Goal: Communication & Community: Connect with others

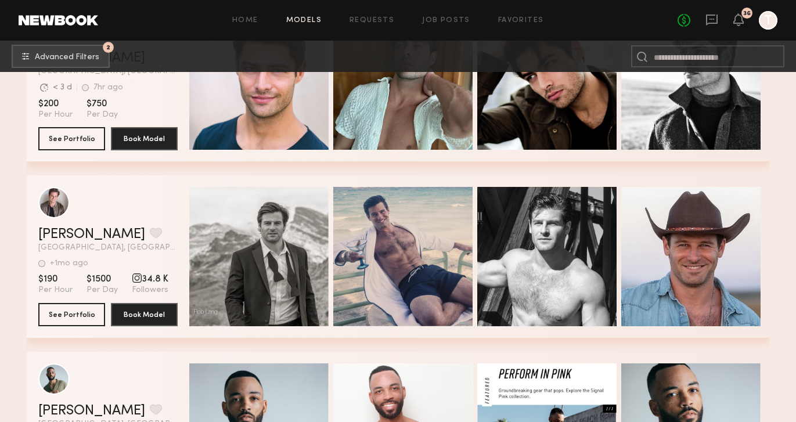
scroll to position [44955, 0]
click at [715, 19] on icon at bounding box center [712, 19] width 5 height 1
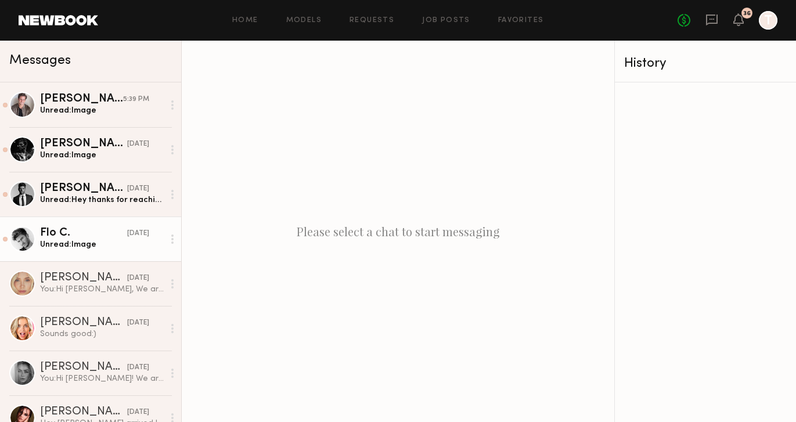
click at [71, 236] on div "Flo C." at bounding box center [83, 234] width 87 height 12
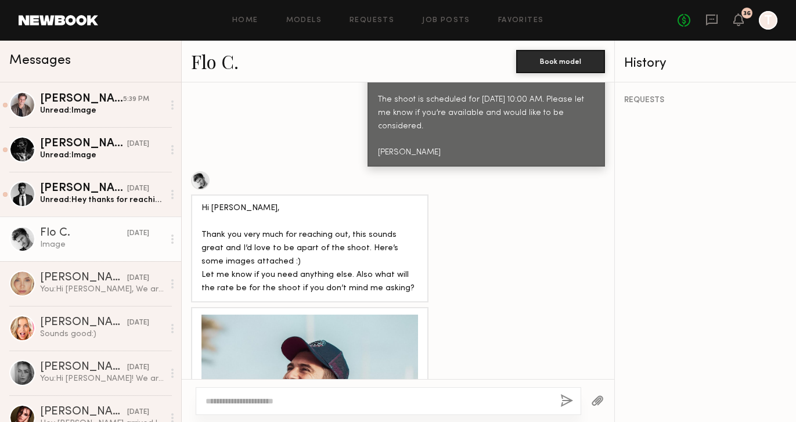
scroll to position [694, 0]
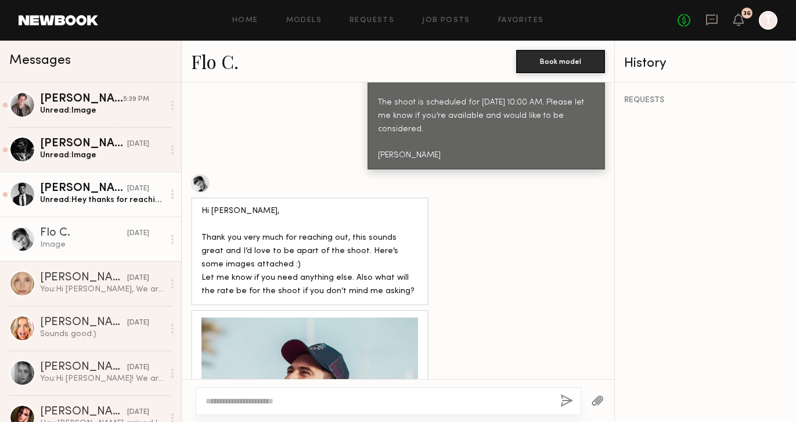
click at [76, 192] on div "Bradley M." at bounding box center [83, 189] width 87 height 12
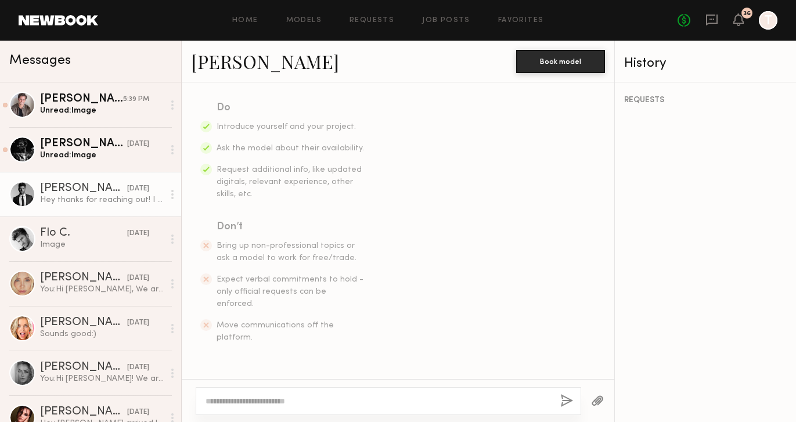
scroll to position [518, 0]
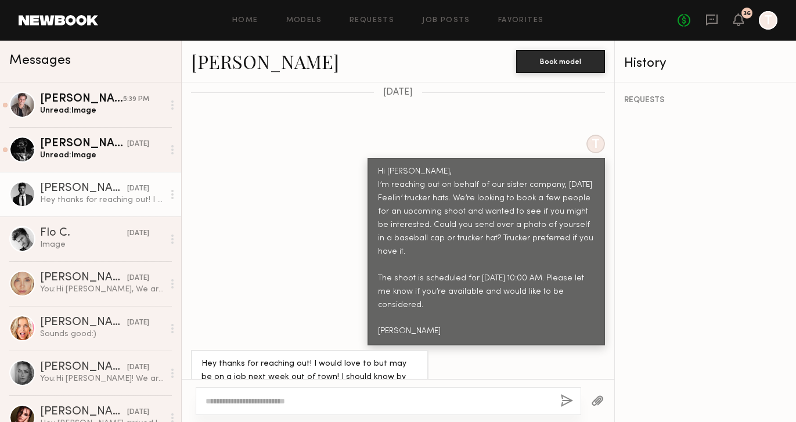
click at [262, 393] on div at bounding box center [389, 402] width 386 height 28
click at [260, 396] on textarea at bounding box center [379, 402] width 346 height 12
click at [273, 401] on textarea "**********" at bounding box center [379, 402] width 346 height 12
click at [373, 401] on textarea "**********" at bounding box center [379, 402] width 346 height 12
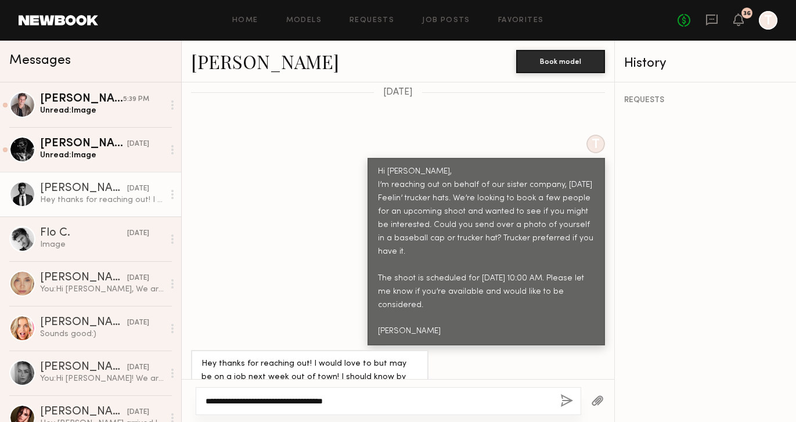
type textarea "**********"
click at [565, 404] on button "button" at bounding box center [567, 401] width 13 height 15
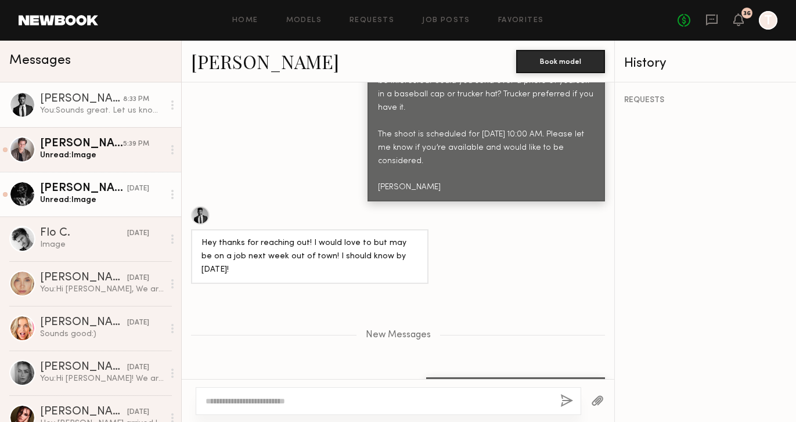
click at [67, 204] on div "Unread: Image" at bounding box center [102, 200] width 124 height 11
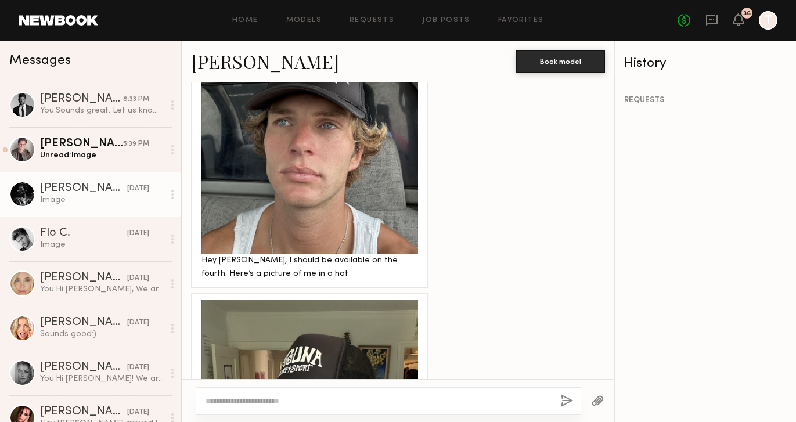
scroll to position [994, 0]
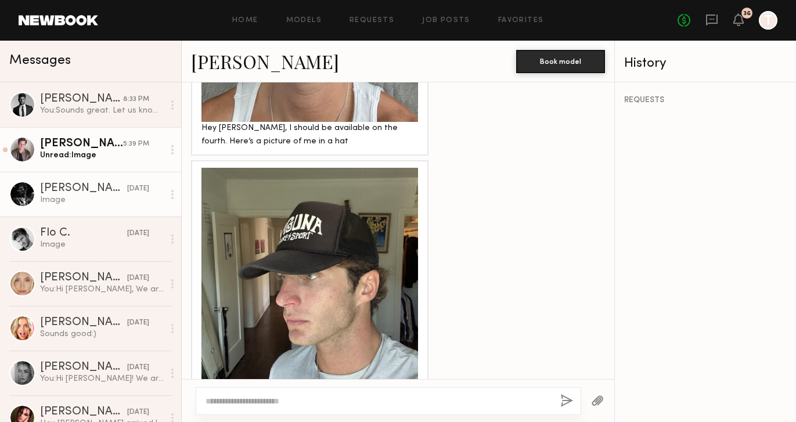
click at [109, 153] on div "Unread: Image" at bounding box center [102, 155] width 124 height 11
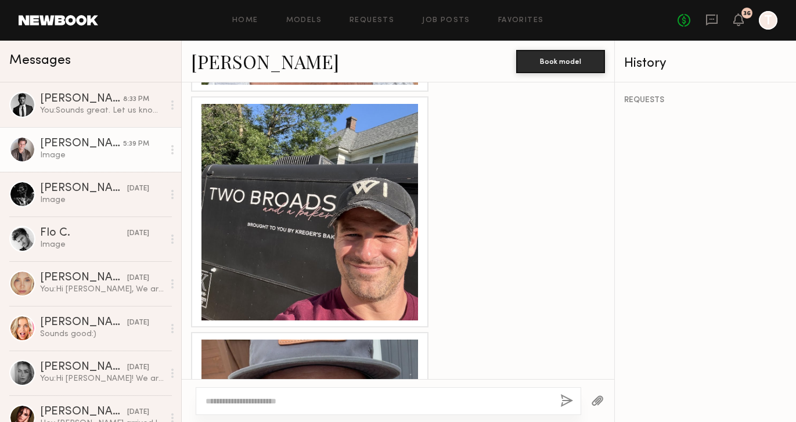
scroll to position [1249, 0]
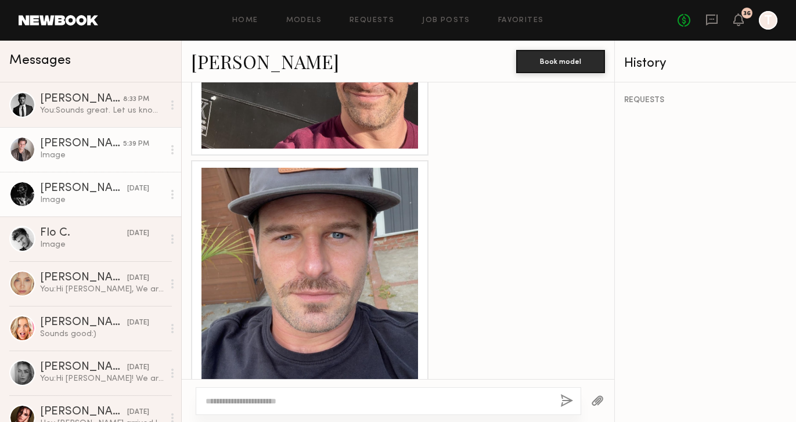
click at [88, 196] on div "Image" at bounding box center [102, 200] width 124 height 11
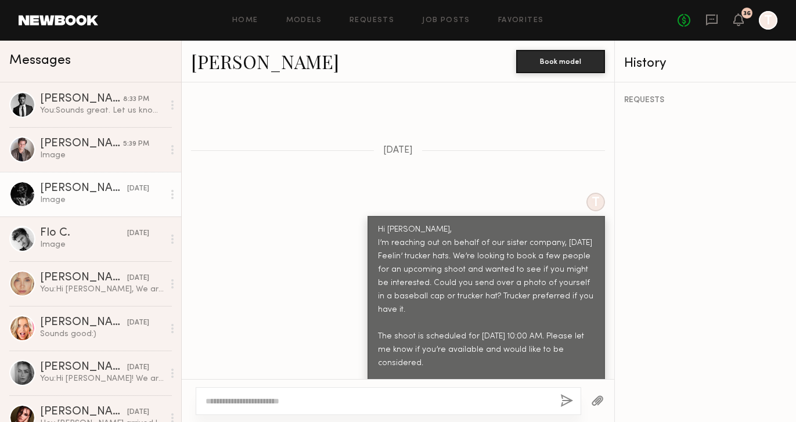
scroll to position [368, 0]
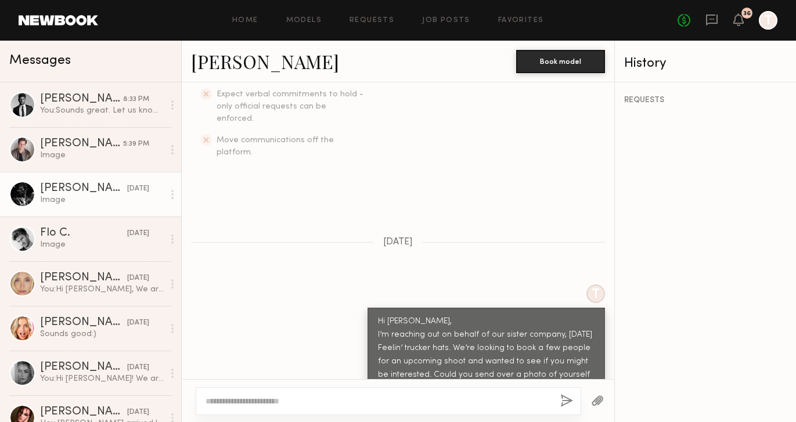
click at [228, 63] on link "Royce L." at bounding box center [265, 61] width 148 height 25
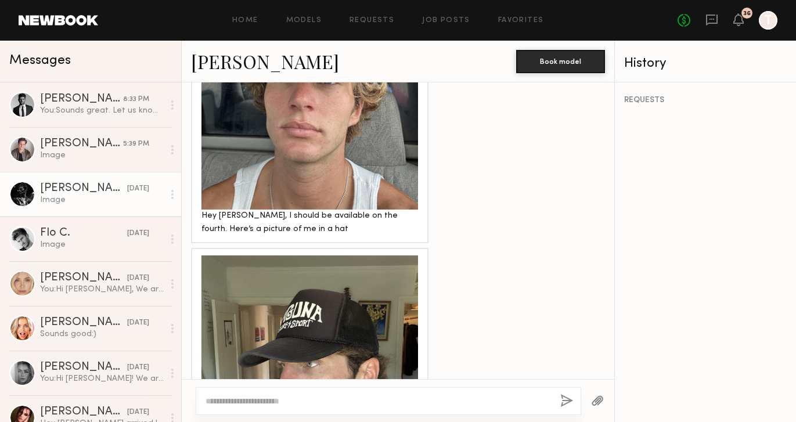
scroll to position [994, 0]
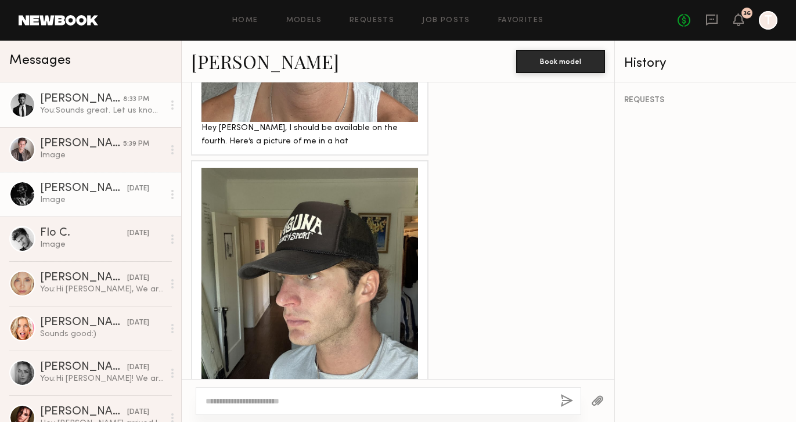
click at [100, 103] on div "Bradley M." at bounding box center [81, 100] width 83 height 12
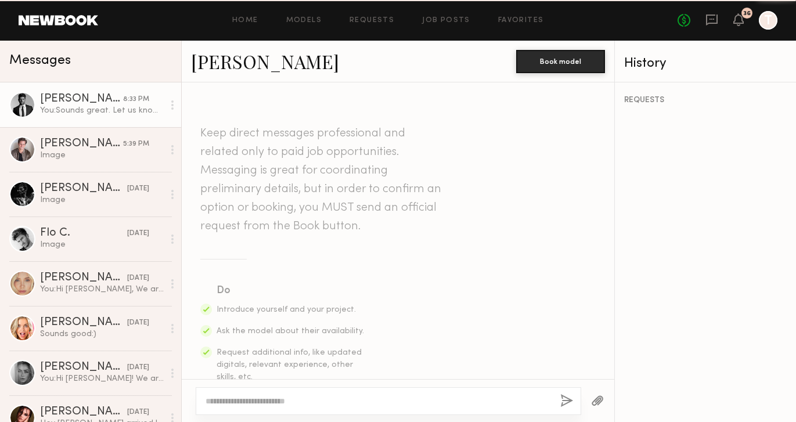
scroll to position [574, 0]
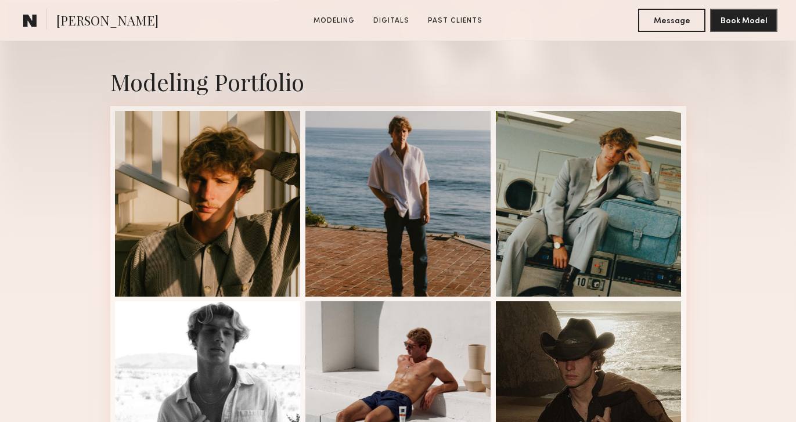
scroll to position [259, 0]
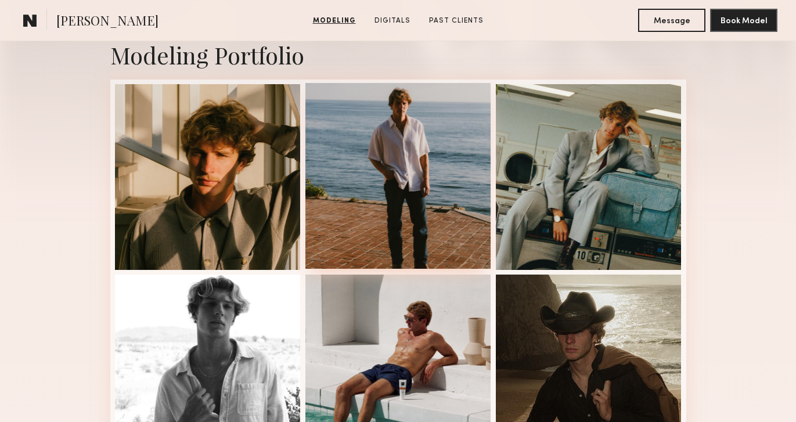
click at [409, 157] on div at bounding box center [399, 176] width 186 height 186
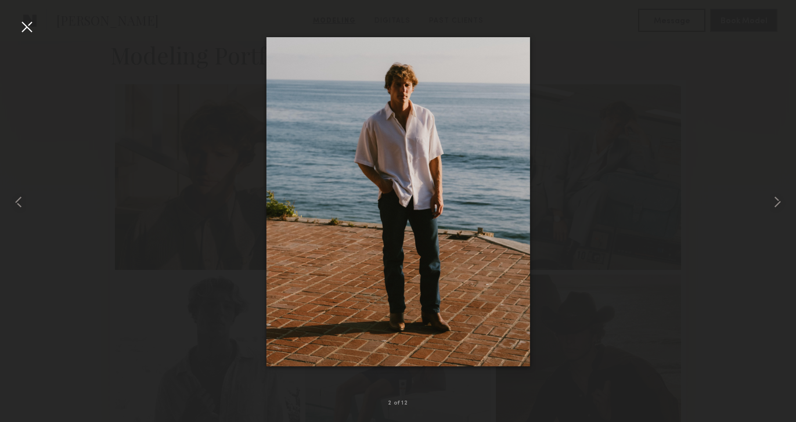
click at [31, 24] on div at bounding box center [26, 26] width 19 height 19
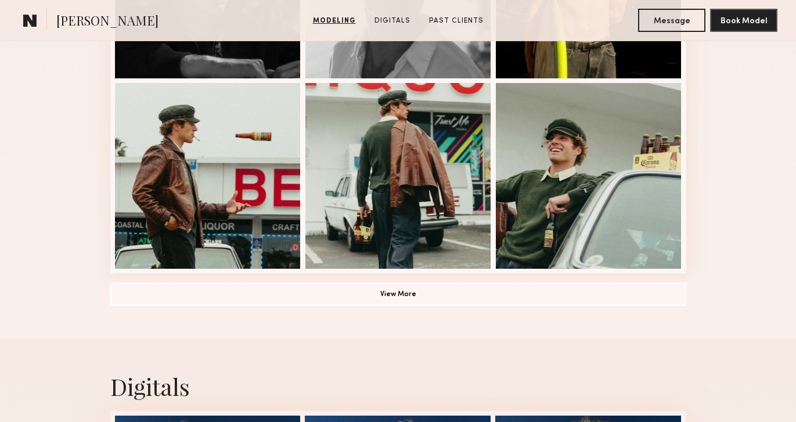
scroll to position [837, 0]
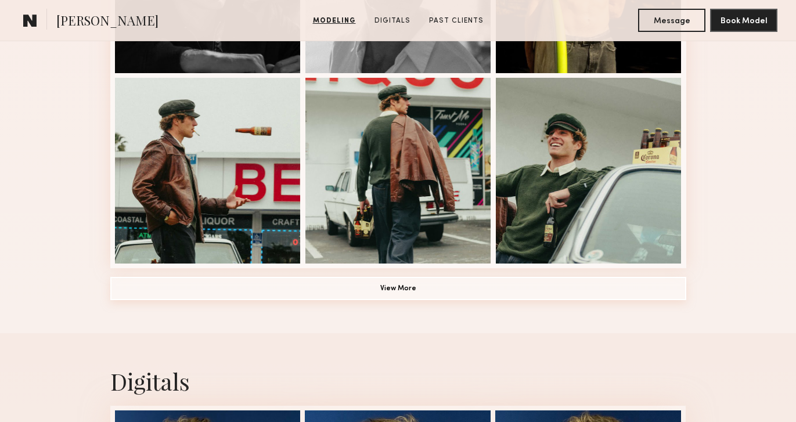
click at [463, 293] on button "View More" at bounding box center [398, 288] width 576 height 23
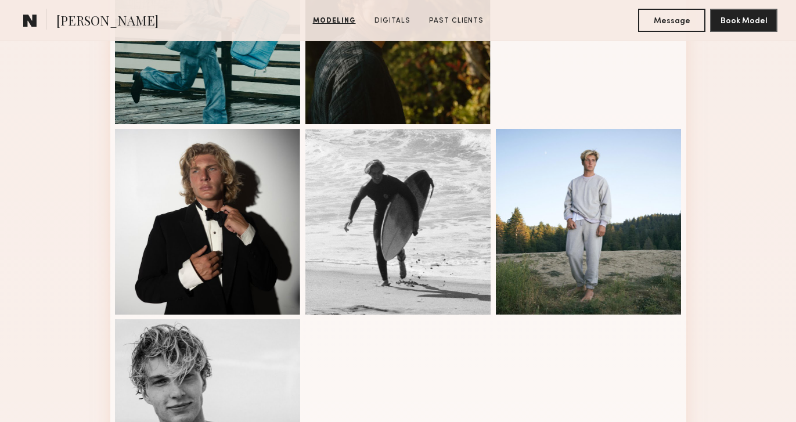
scroll to position [1187, 0]
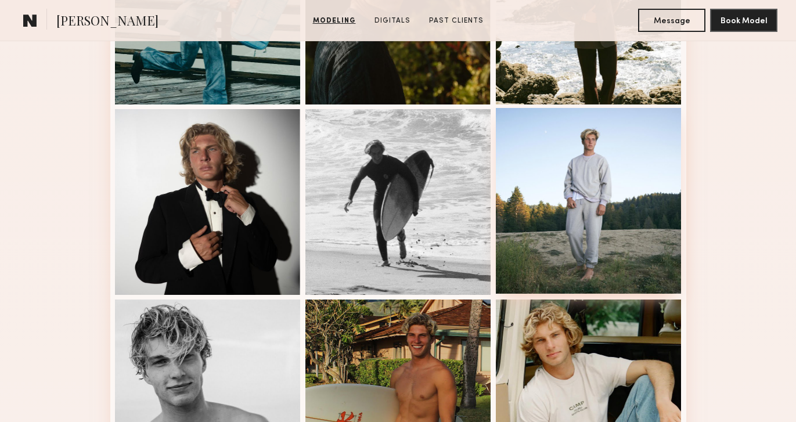
click at [613, 188] on div at bounding box center [589, 201] width 186 height 186
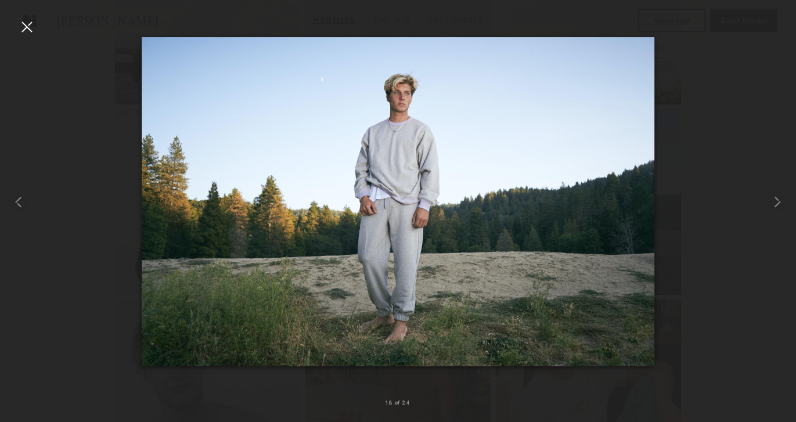
click at [30, 24] on div at bounding box center [26, 26] width 19 height 19
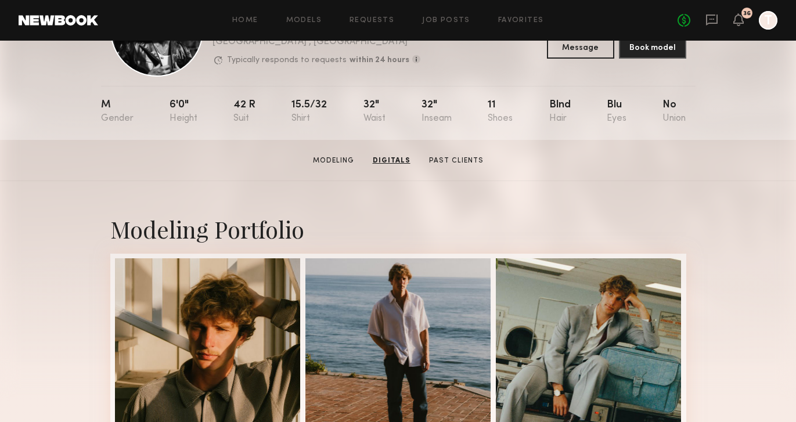
scroll to position [0, 0]
